Goal: Task Accomplishment & Management: Manage account settings

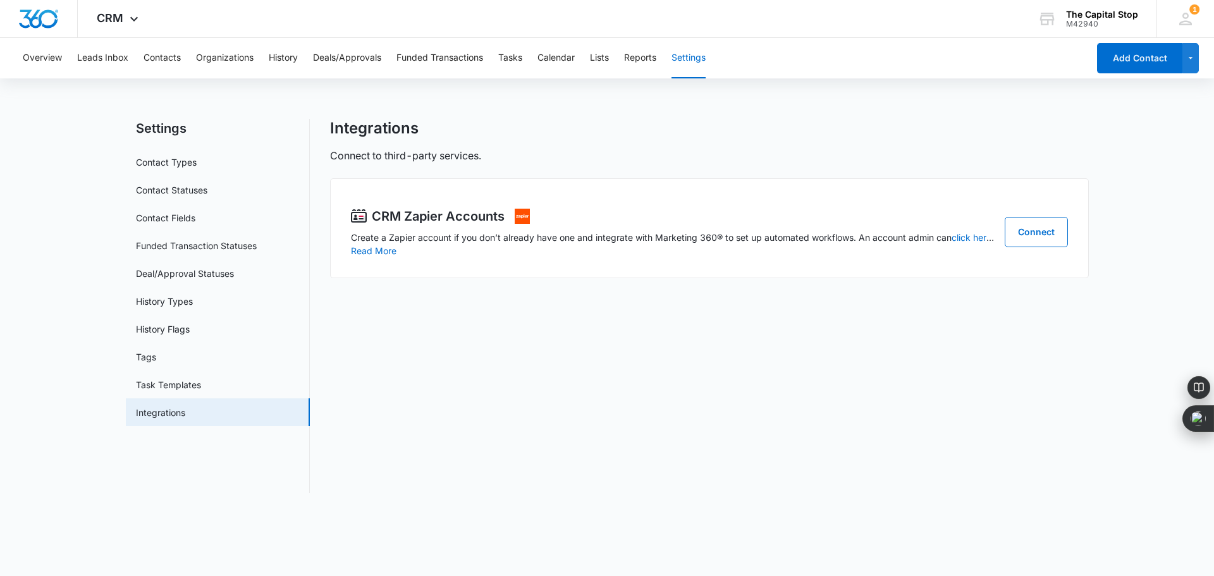
click at [909, 103] on div "Overview Leads Inbox Contacts Organizations History Deals/Approvals Funded Tran…" at bounding box center [607, 273] width 1214 height 470
click at [107, 49] on button "Leads Inbox" at bounding box center [102, 58] width 51 height 40
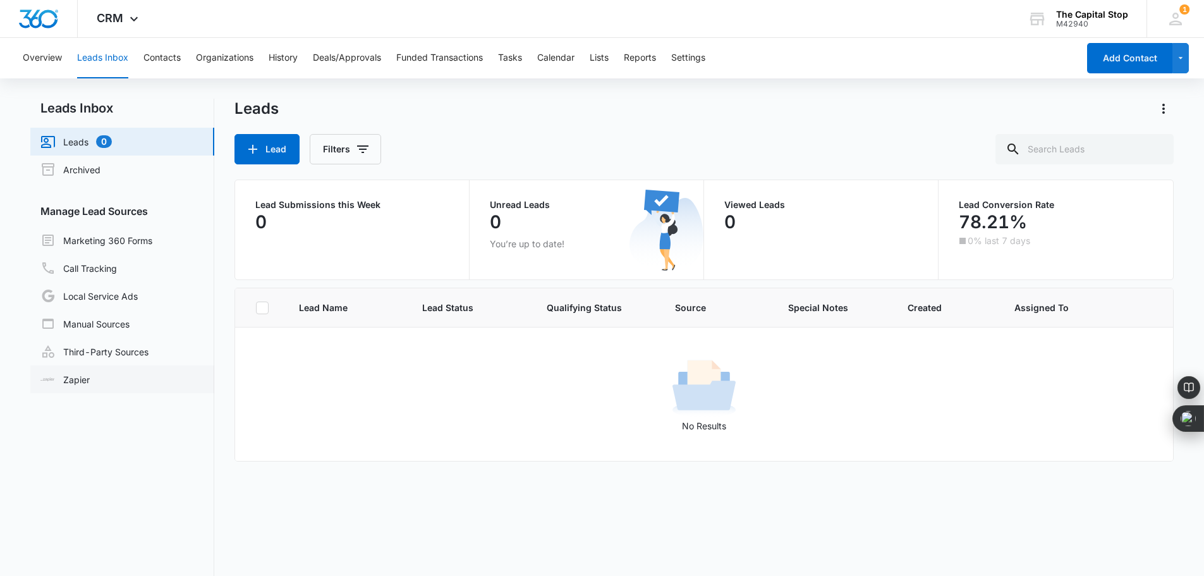
click at [86, 383] on link "Zapier" at bounding box center [64, 379] width 49 height 13
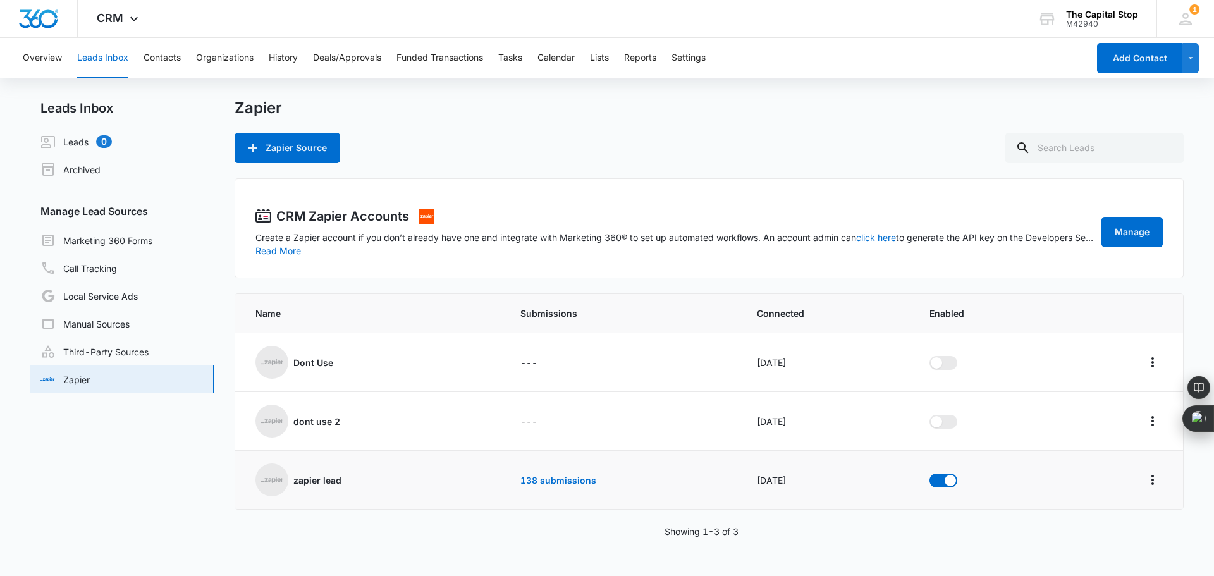
click at [319, 479] on div "zapier lead" at bounding box center [372, 479] width 235 height 33
click at [123, 344] on link "Third-Party Sources" at bounding box center [94, 351] width 108 height 15
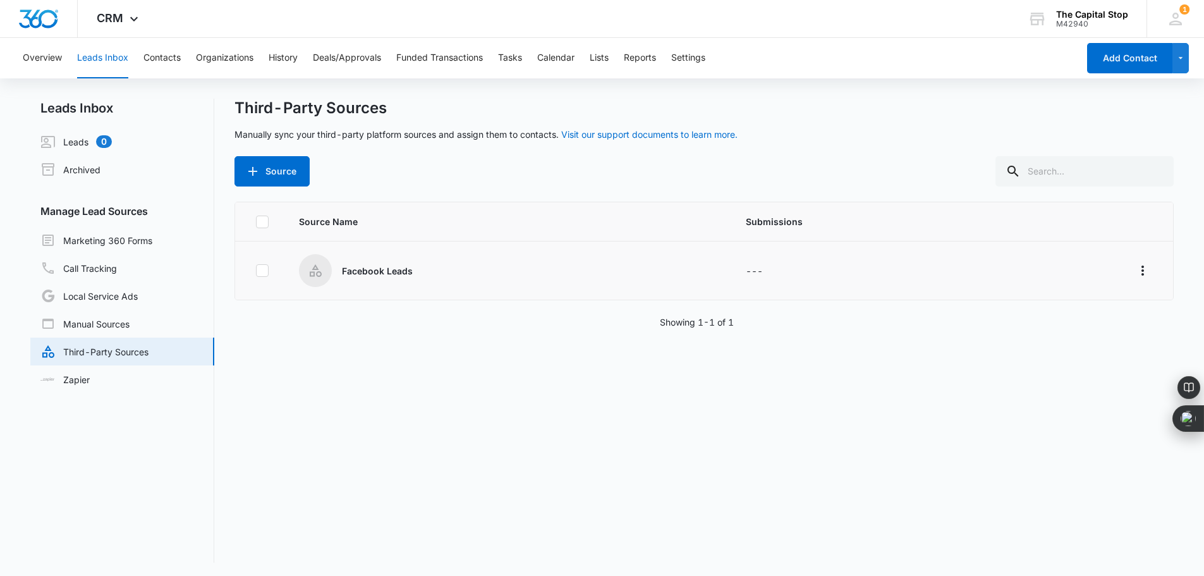
click at [262, 271] on icon at bounding box center [263, 270] width 8 height 6
click at [256, 271] on input "checkbox" at bounding box center [255, 271] width 1 height 1
checkbox input "true"
click at [1133, 261] on button "Overflow Menu" at bounding box center [1143, 271] width 20 height 20
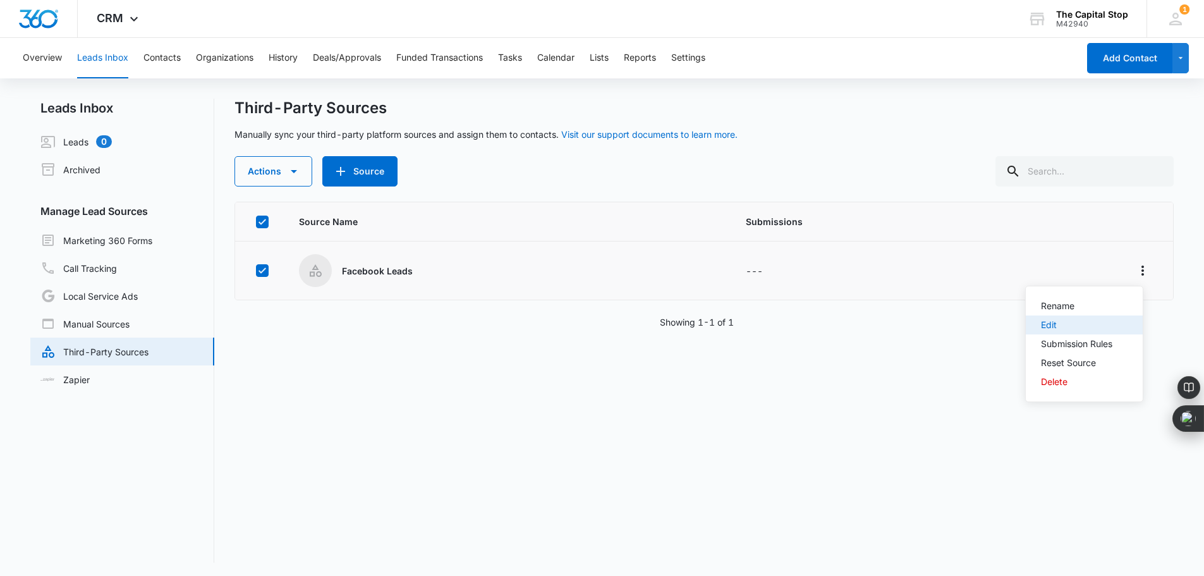
click at [1050, 322] on div "Edit" at bounding box center [1076, 325] width 71 height 9
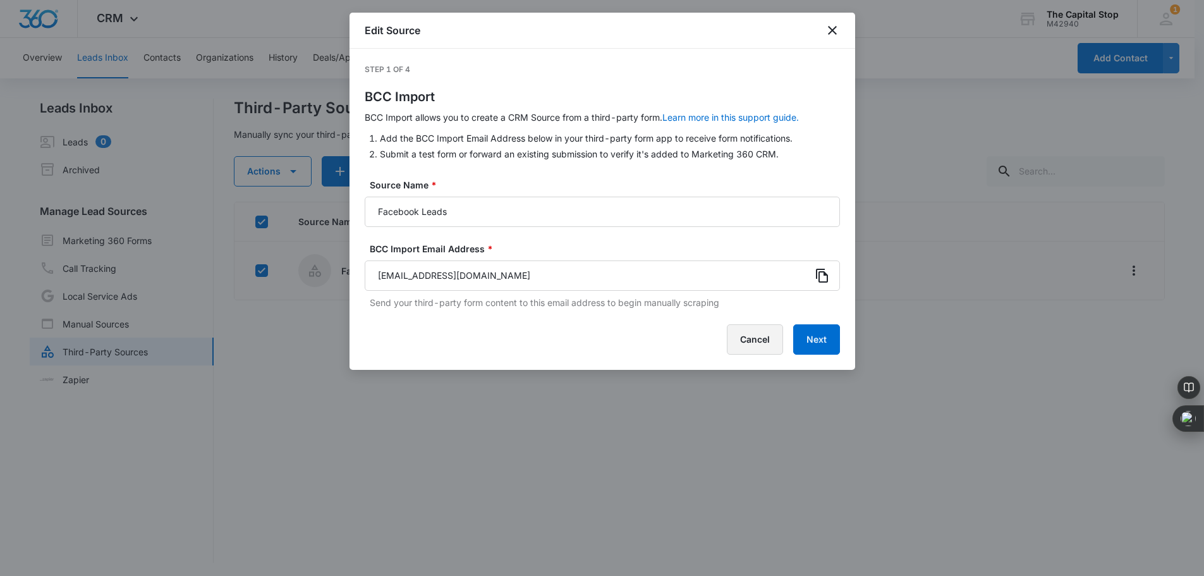
click at [764, 330] on button "Cancel" at bounding box center [755, 339] width 56 height 30
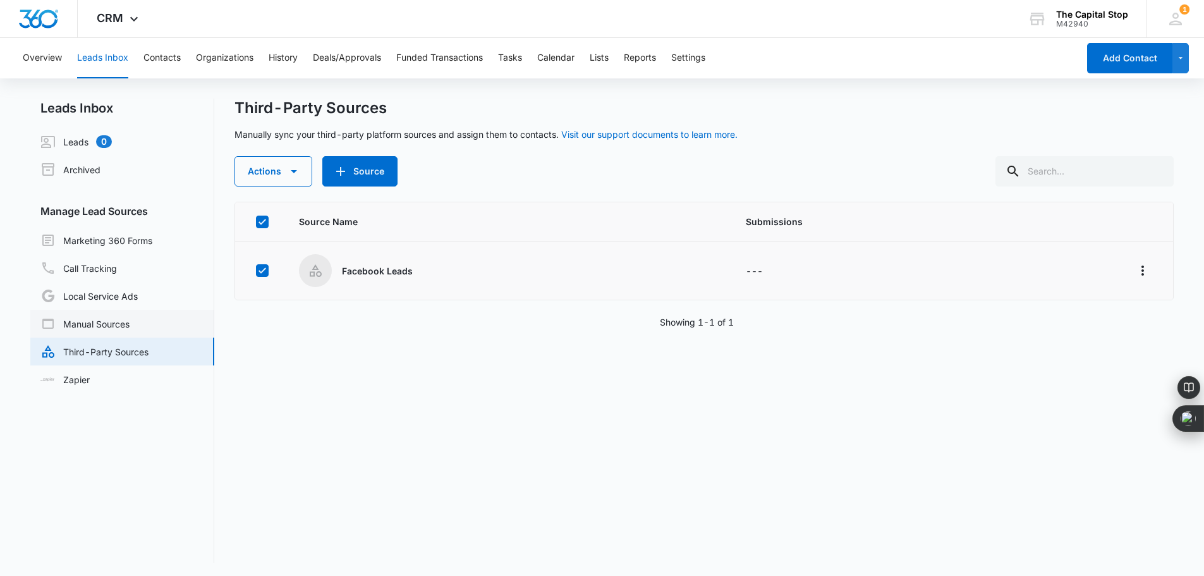
click at [117, 324] on link "Manual Sources" at bounding box center [84, 323] width 89 height 15
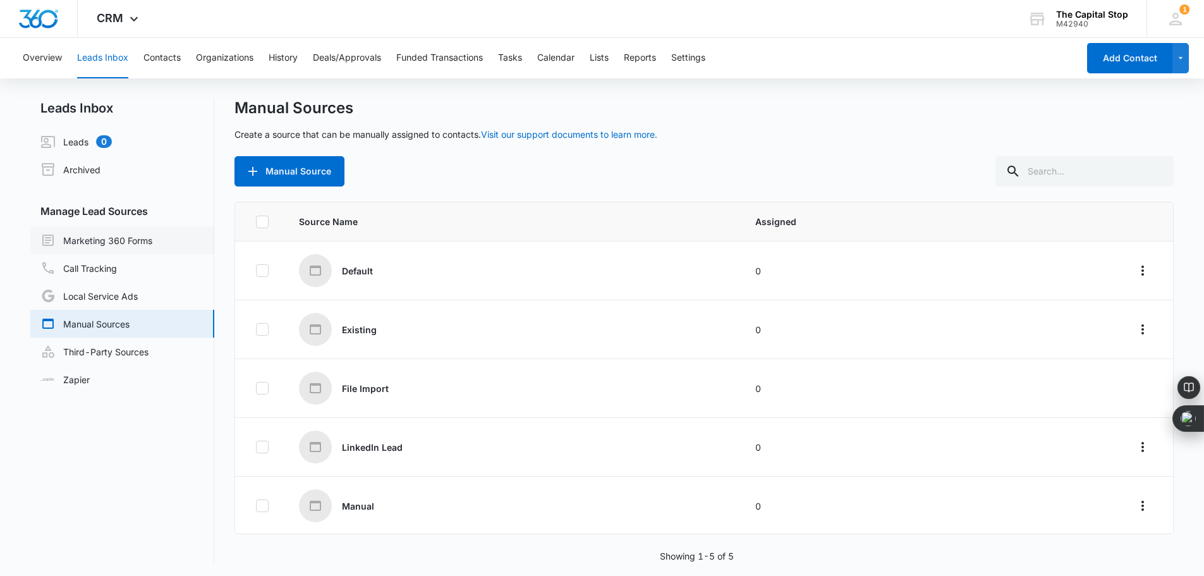
click at [90, 238] on link "Marketing 360 Forms" at bounding box center [96, 240] width 112 height 15
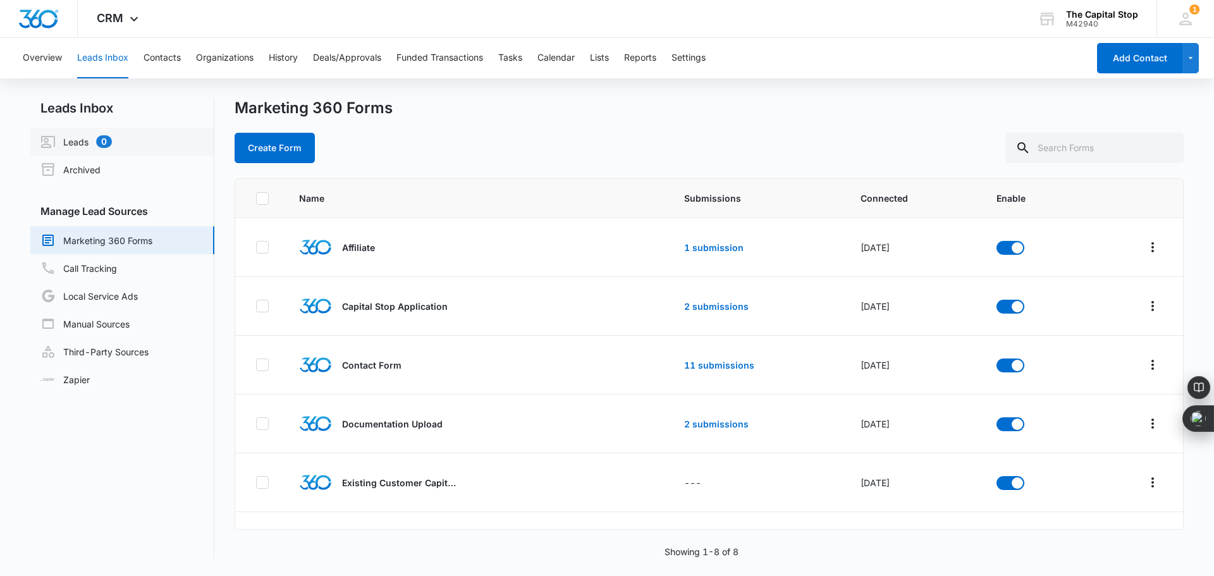
click at [73, 140] on link "Leads 0" at bounding box center [75, 141] width 71 height 15
